Goal: Navigation & Orientation: Understand site structure

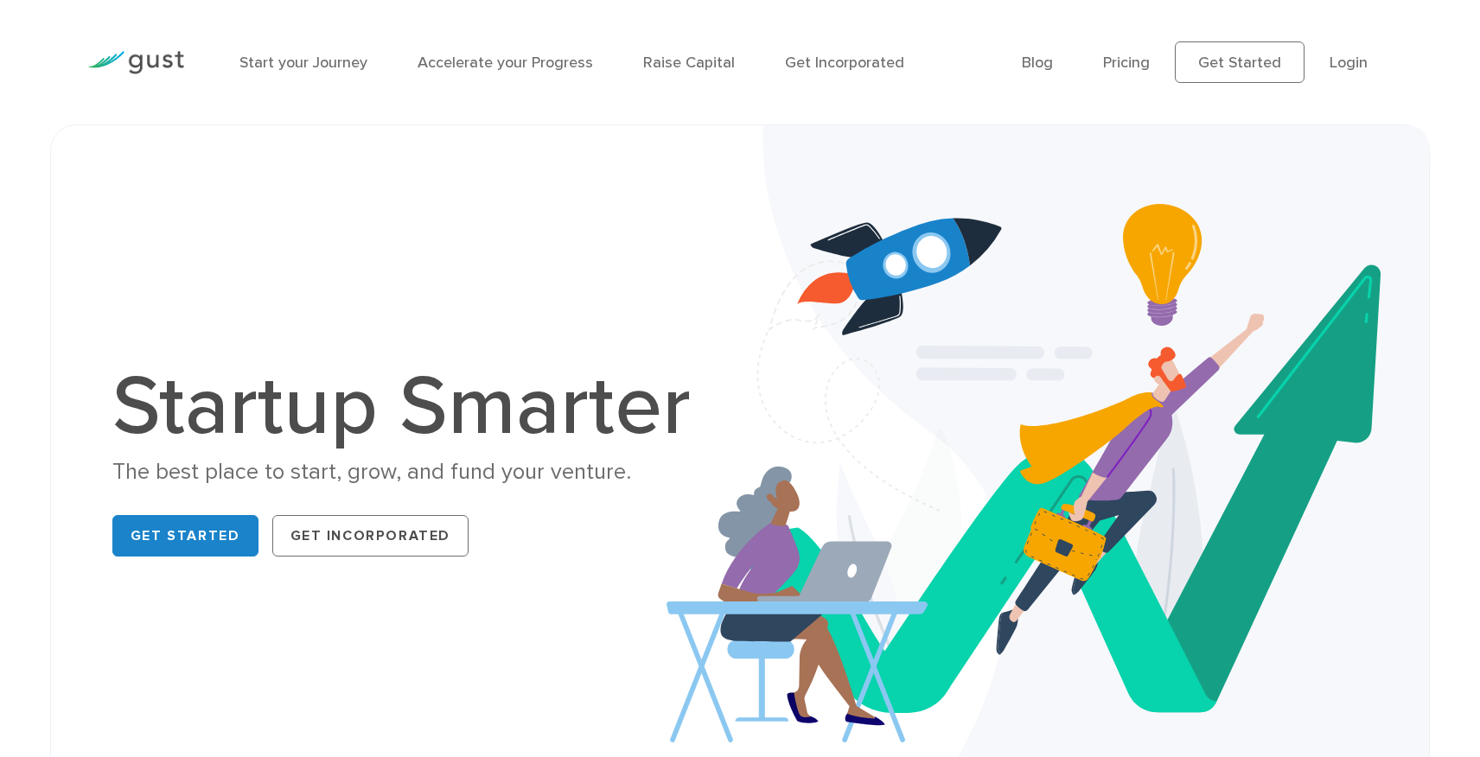
click at [156, 62] on img at bounding box center [135, 62] width 97 height 23
click at [309, 61] on link "Start your Journey" at bounding box center [303, 63] width 128 height 18
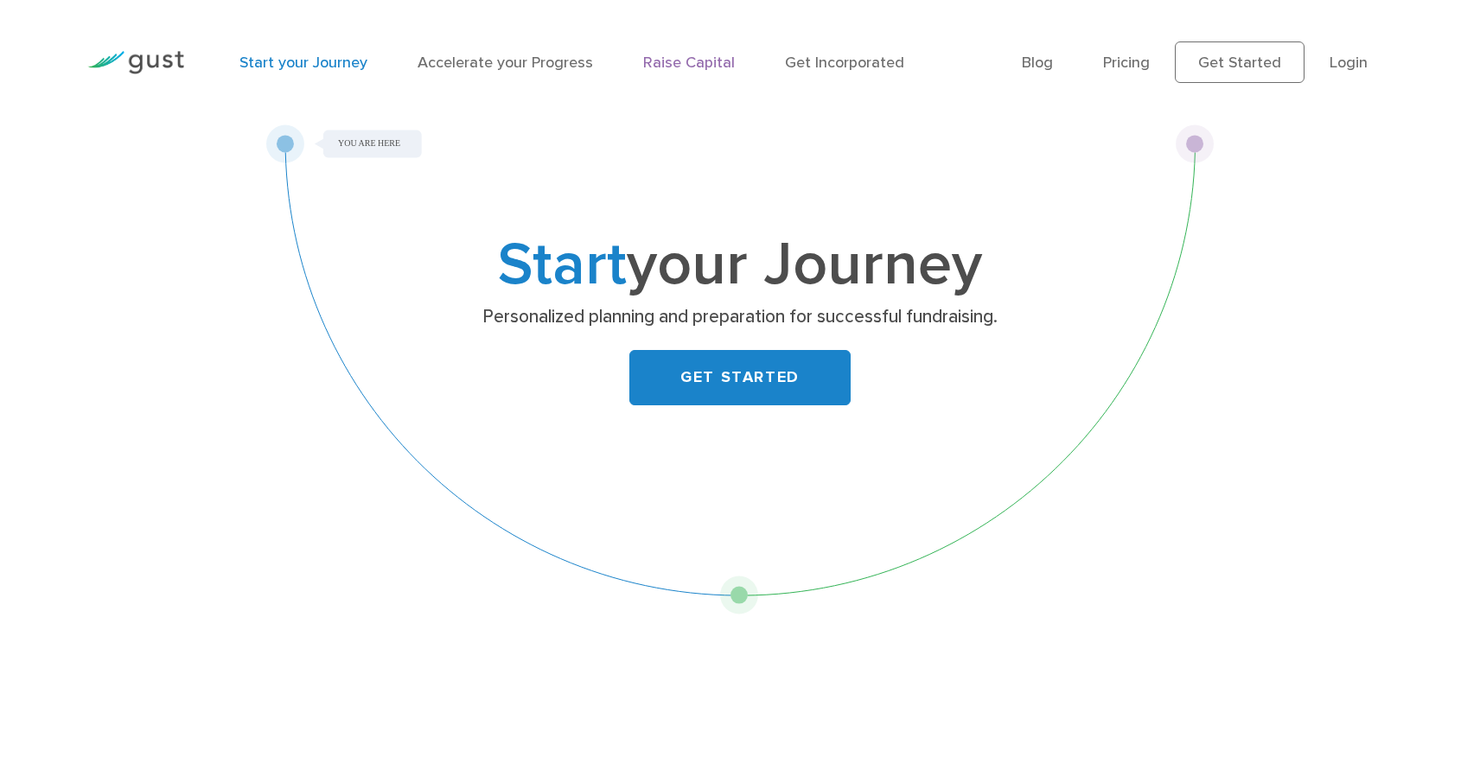
click at [695, 59] on link "Raise Capital" at bounding box center [689, 63] width 92 height 18
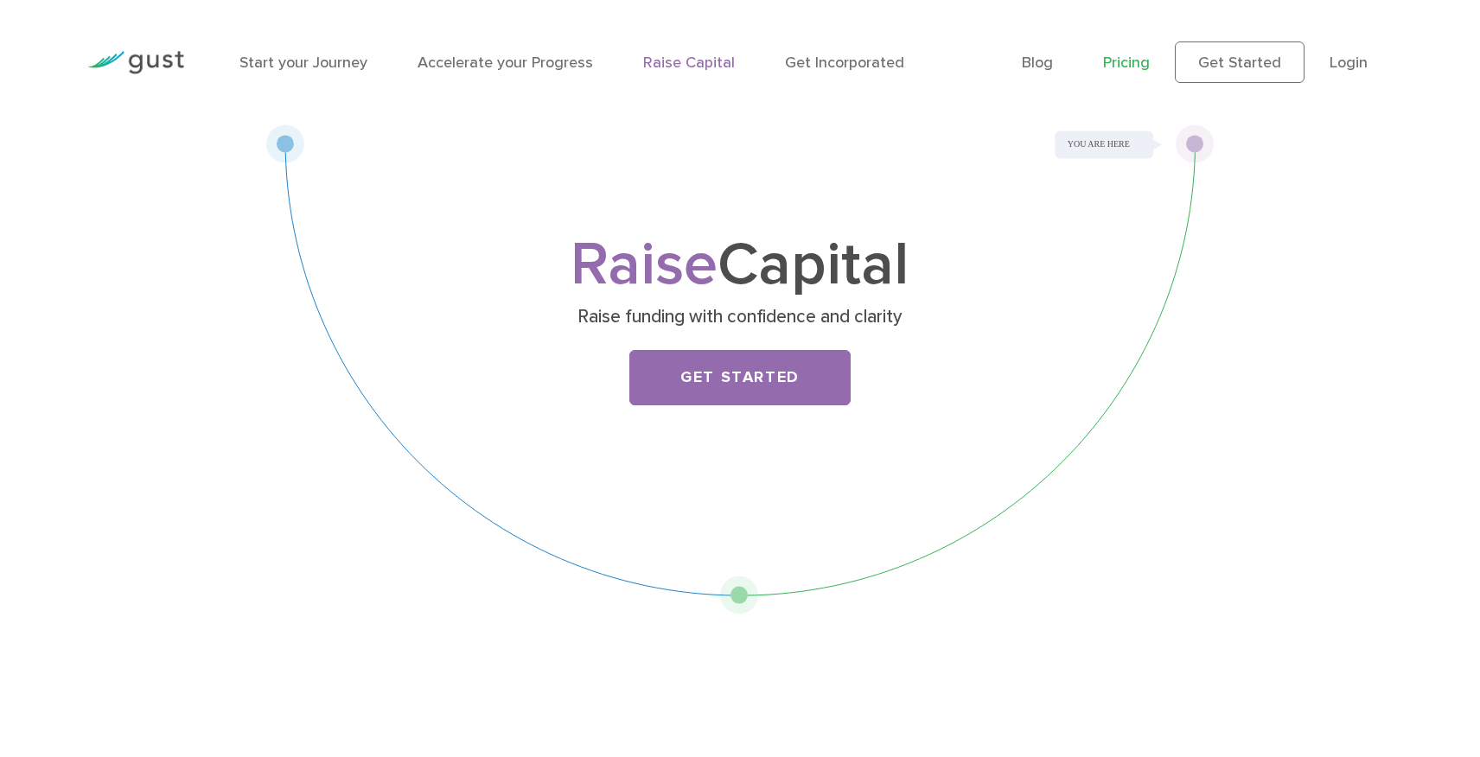
click at [1138, 61] on link "Pricing" at bounding box center [1126, 63] width 47 height 18
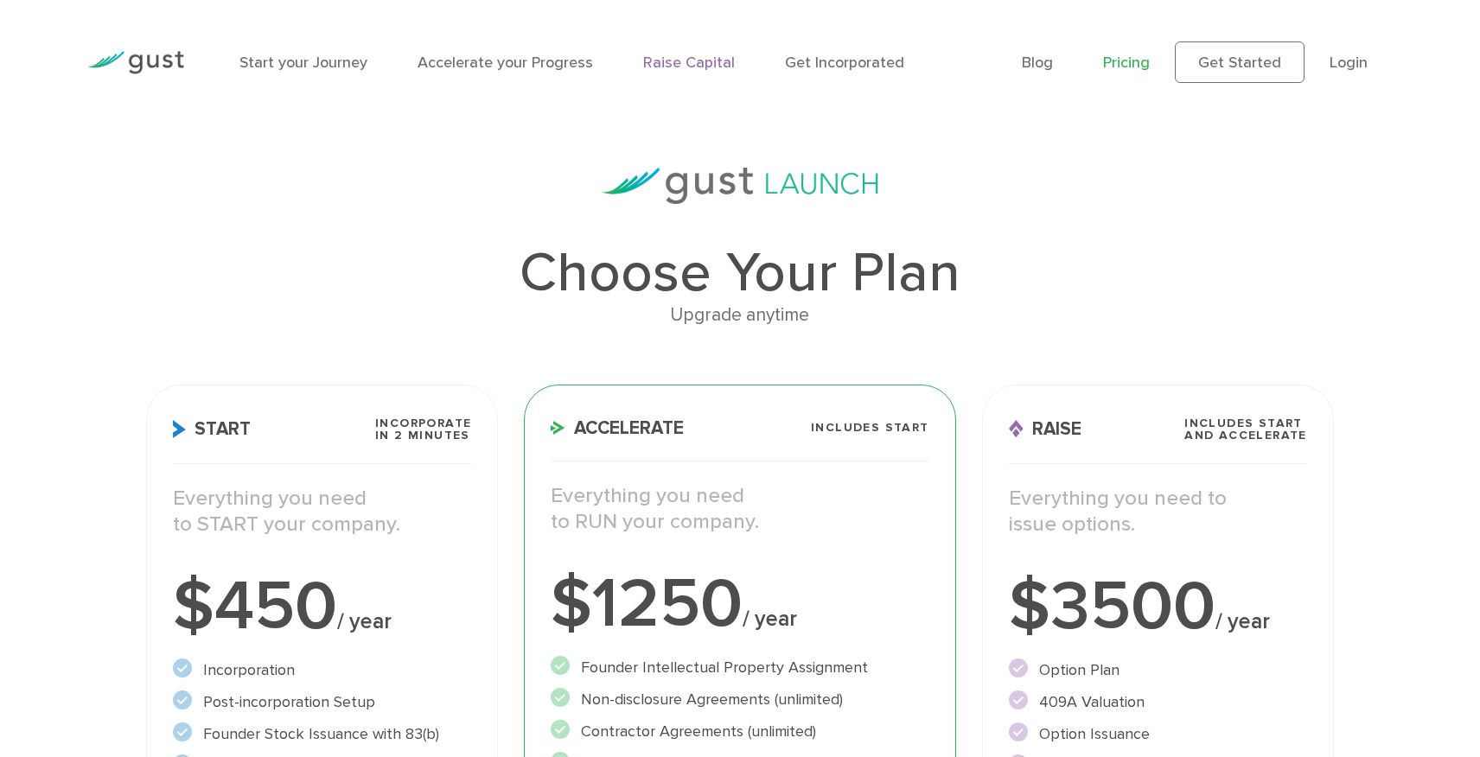
click at [688, 71] on link "Raise Capital" at bounding box center [689, 63] width 92 height 18
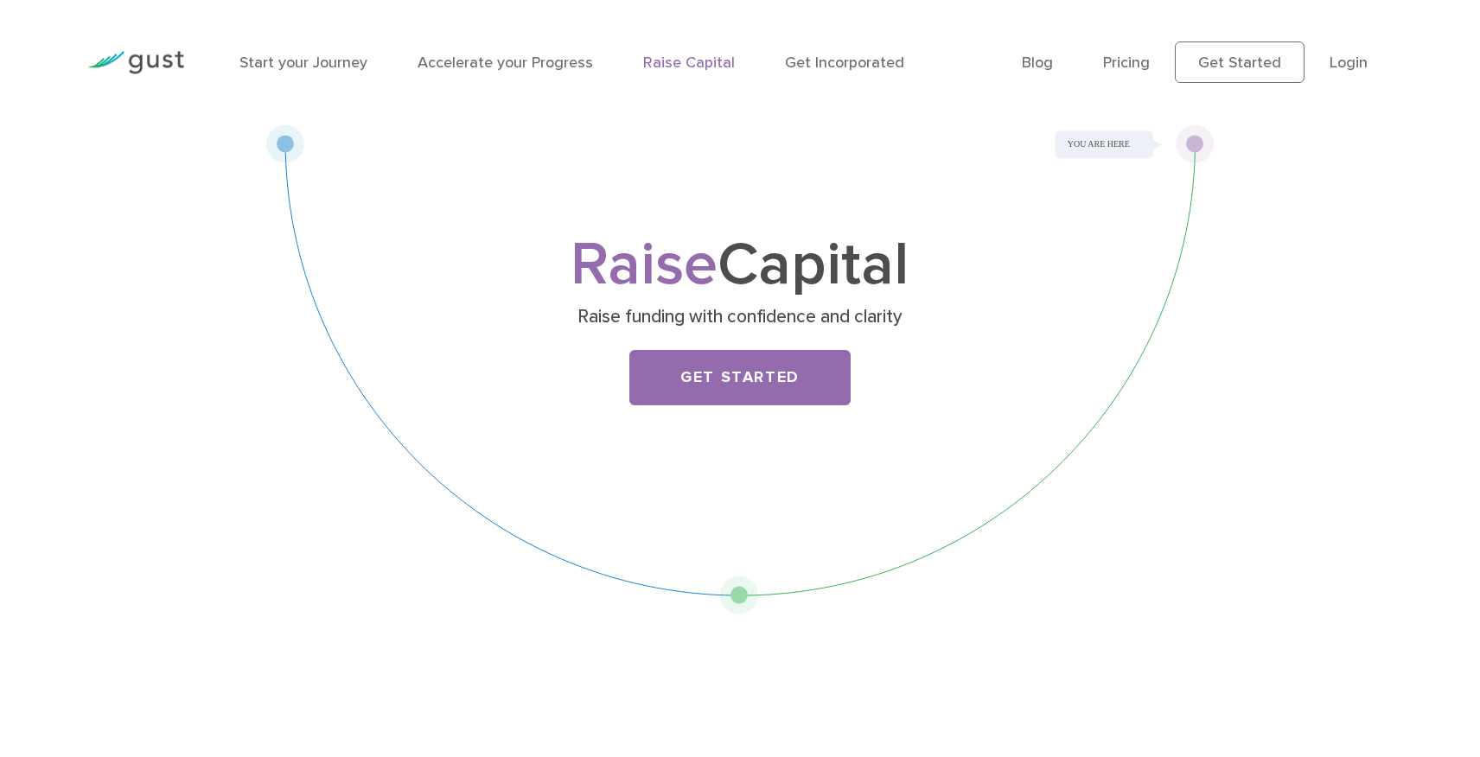
click at [137, 69] on img at bounding box center [135, 62] width 97 height 23
